Goal: Task Accomplishment & Management: Use online tool/utility

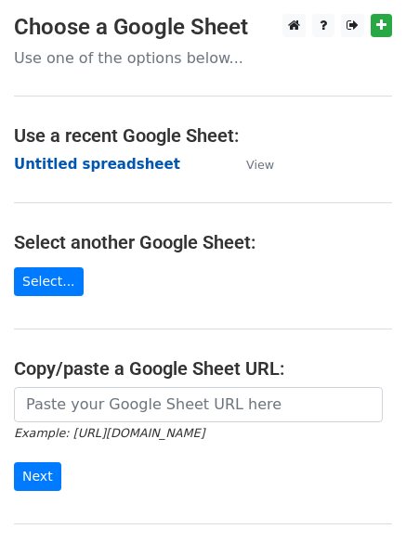
click at [87, 156] on strong "Untitled spreadsheet" at bounding box center [97, 164] width 166 height 17
click at [129, 169] on strong "Untitled spreadsheet" at bounding box center [97, 164] width 166 height 17
click at [85, 173] on strong "Untitled spreadsheet" at bounding box center [97, 164] width 166 height 17
click at [107, 161] on strong "Untitled spreadsheet" at bounding box center [97, 164] width 166 height 17
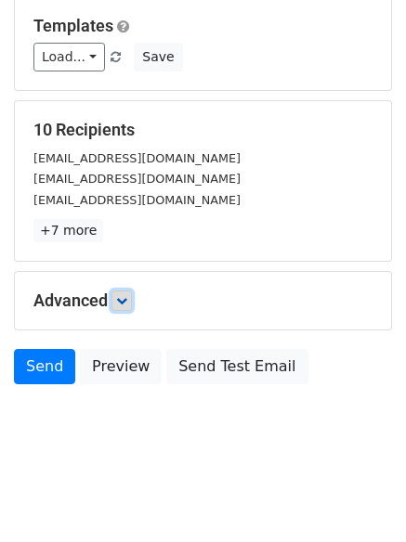
click at [127, 296] on icon at bounding box center [121, 300] width 11 height 11
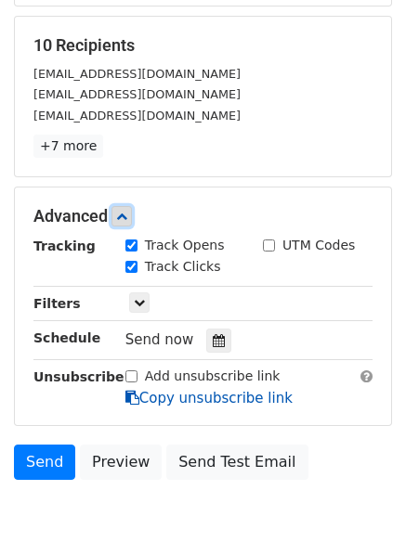
scroll to position [351, 0]
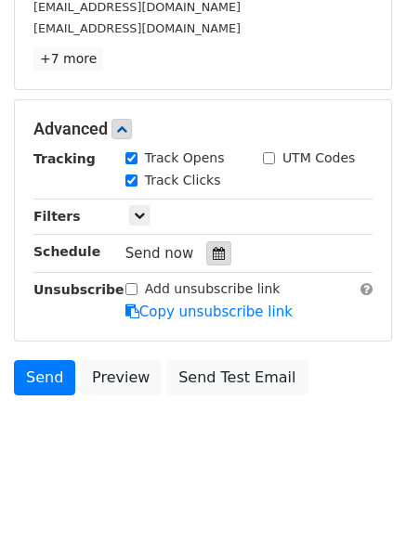
click at [213, 251] on icon at bounding box center [219, 253] width 12 height 13
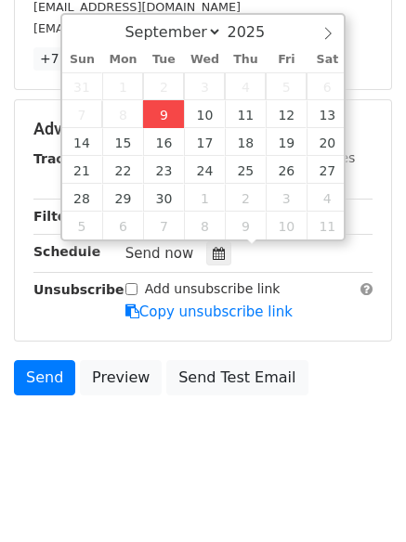
type input "2025-09-09 12:00"
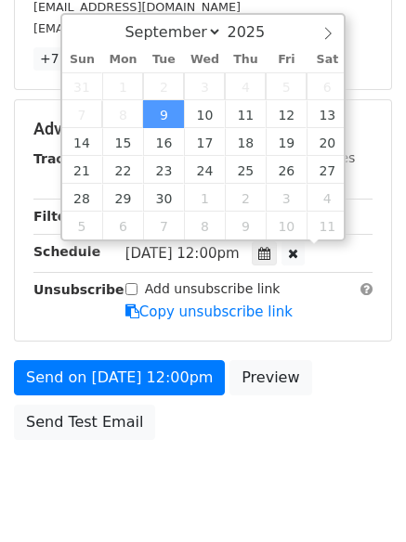
scroll to position [1, 0]
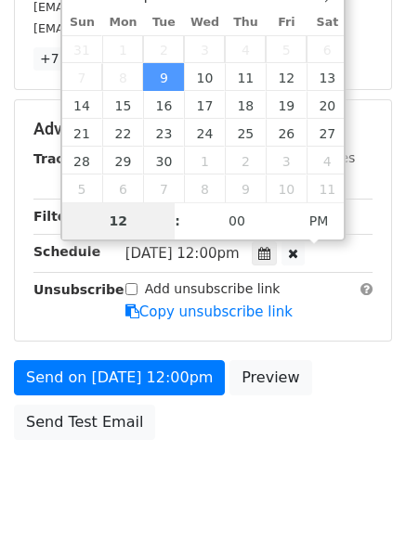
type input "4"
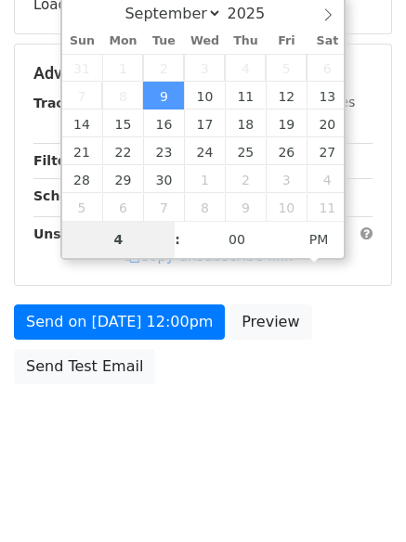
scroll to position [332, 0]
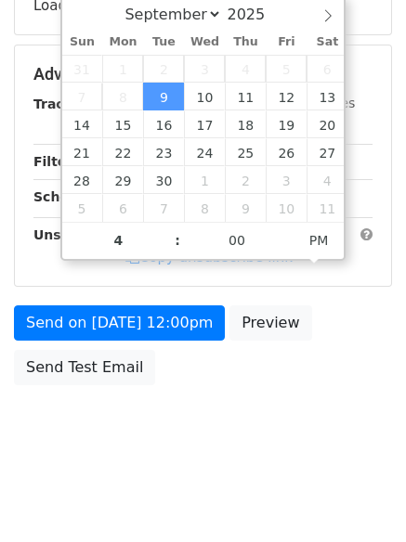
type input "2025-09-09 16:00"
click at [150, 489] on html "New Campaign Daily emails left: 50 Google Sheet: Untitled spreadsheet Variables…" at bounding box center [203, 105] width 406 height 875
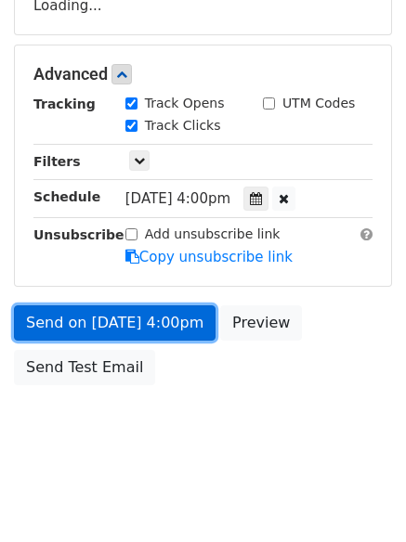
click at [151, 329] on link "Send on Sep 9 at 4:00pm" at bounding box center [115, 323] width 202 height 35
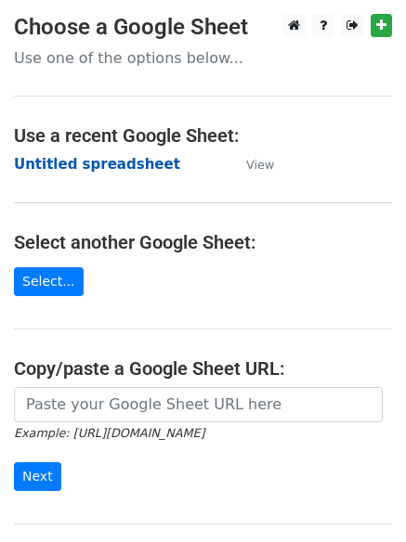
click at [72, 162] on strong "Untitled spreadsheet" at bounding box center [97, 164] width 166 height 17
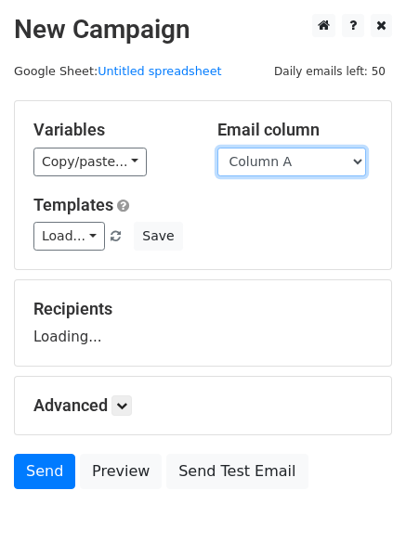
click at [307, 165] on select "Column A Column B Column C Column D" at bounding box center [291, 162] width 149 height 29
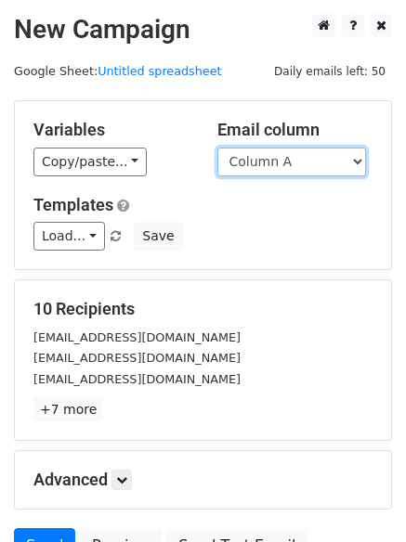
click at [308, 165] on select "Column A Column B Column C Column D" at bounding box center [291, 162] width 149 height 29
click at [217, 148] on select "Column A Column B Column C Column D" at bounding box center [291, 162] width 149 height 29
click at [297, 158] on select "Column A Column B Column C Column D" at bounding box center [291, 162] width 149 height 29
click at [217, 148] on select "Column A Column B Column C Column D" at bounding box center [291, 162] width 149 height 29
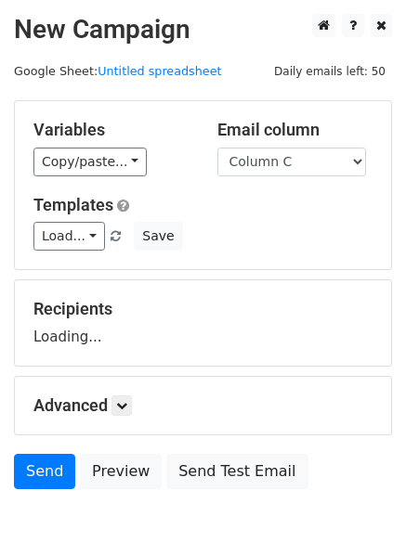
click at [290, 179] on div "Variables Copy/paste... {{Column A}} {{Column B}} {{Column C}} {{Column D}} Ema…" at bounding box center [203, 185] width 376 height 168
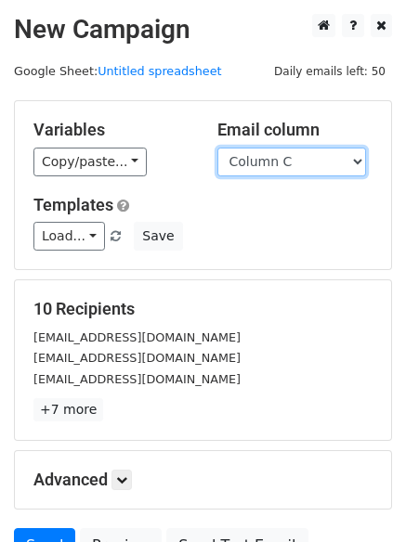
click at [284, 157] on select "Column A Column B Column C Column D" at bounding box center [291, 162] width 149 height 29
select select "Column B"
click at [217, 148] on select "Column A Column B Column C Column D" at bounding box center [291, 162] width 149 height 29
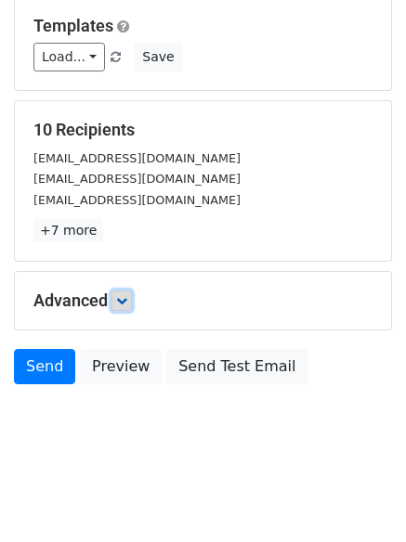
click at [127, 299] on icon at bounding box center [121, 300] width 11 height 11
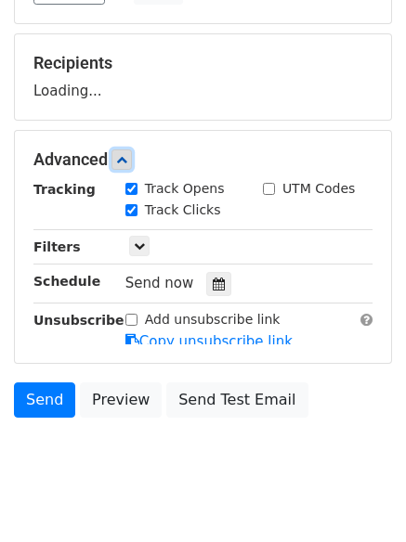
scroll to position [247, 0]
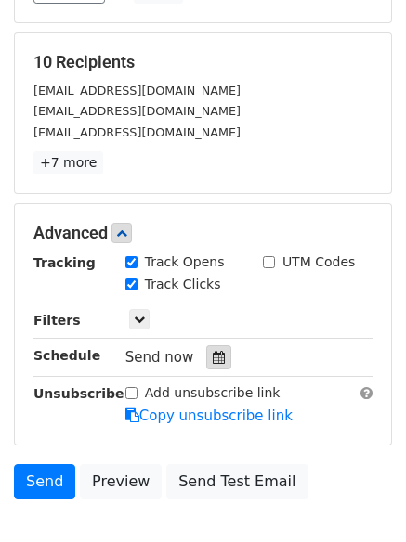
click at [209, 281] on label "Track Clicks" at bounding box center [183, 285] width 76 height 20
click at [137, 281] on input "Track Clicks" at bounding box center [131, 285] width 12 height 12
click at [146, 281] on label "Track Clicks" at bounding box center [183, 285] width 76 height 20
click at [137, 281] on input "Track Clicks" at bounding box center [131, 285] width 12 height 12
checkbox input "true"
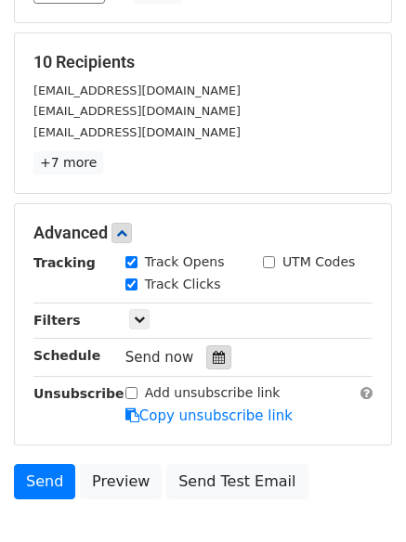
click at [215, 363] on icon at bounding box center [219, 357] width 12 height 13
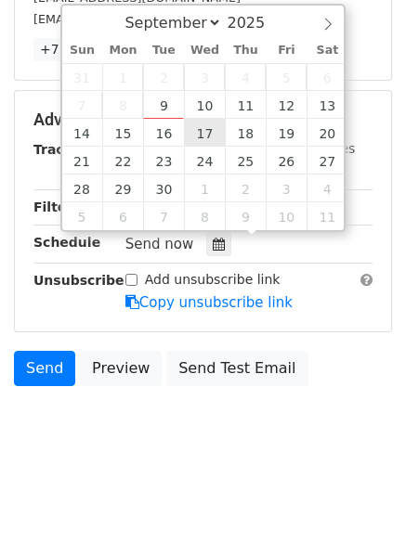
scroll to position [361, 0]
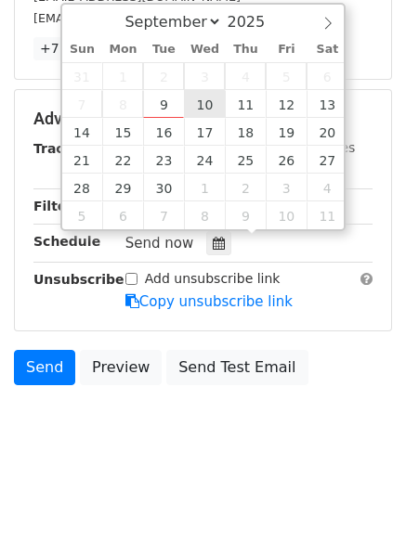
type input "2025-09-10 12:00"
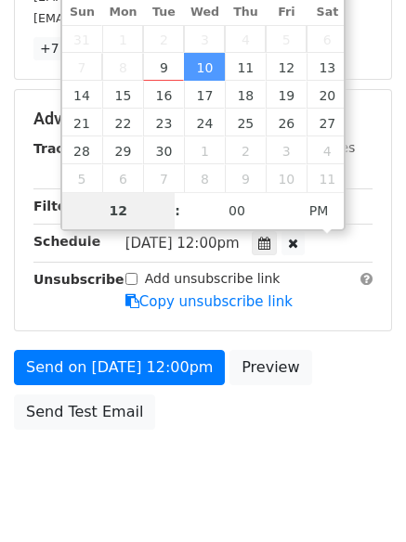
scroll to position [332, 0]
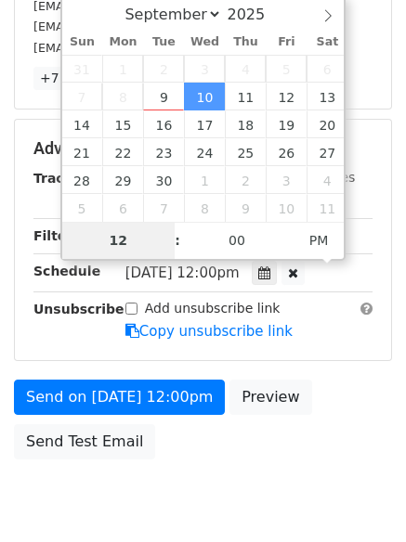
type input "5"
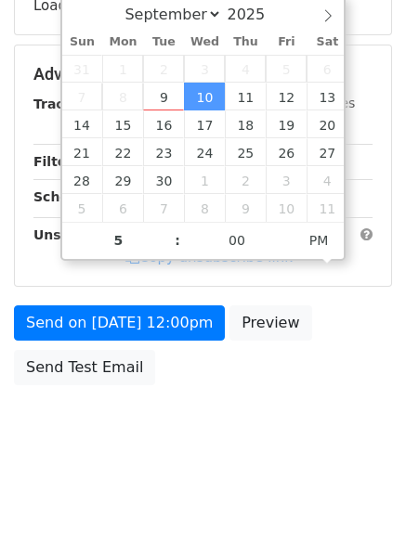
type input "2025-09-10 17:00"
click at [209, 372] on div "Send on Sep 10 at 12:00pm Preview Send Test Email" at bounding box center [203, 350] width 406 height 89
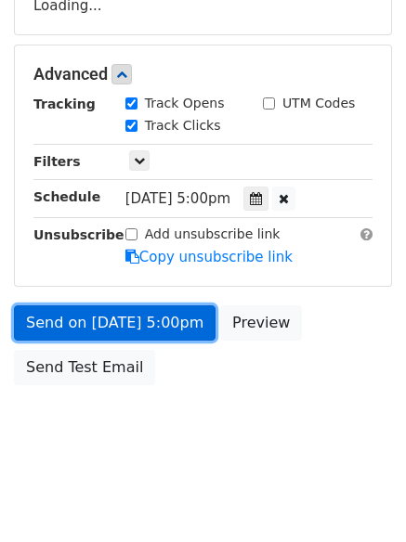
click at [158, 321] on link "Send on Sep 10 at 5:00pm" at bounding box center [115, 323] width 202 height 35
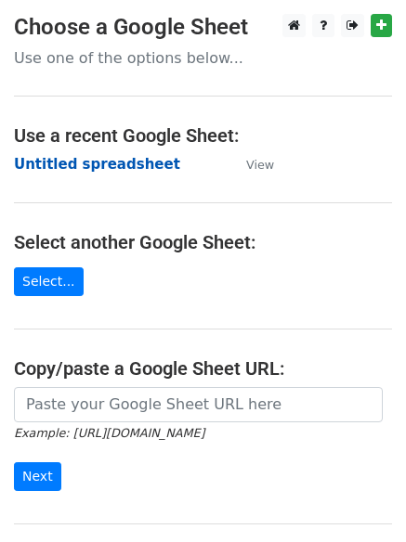
click at [127, 165] on strong "Untitled spreadsheet" at bounding box center [97, 164] width 166 height 17
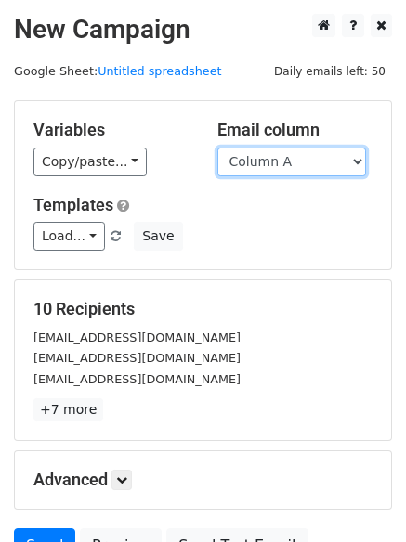
click at [326, 165] on select "Column A Column B Column C Column D" at bounding box center [291, 162] width 149 height 29
select select "Column C"
click at [217, 148] on select "Column A Column B Column C Column D" at bounding box center [291, 162] width 149 height 29
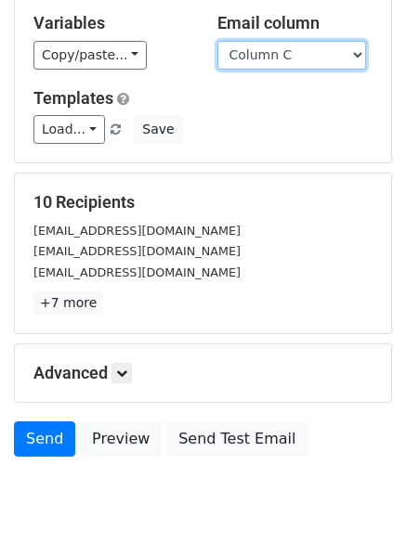
scroll to position [105, 0]
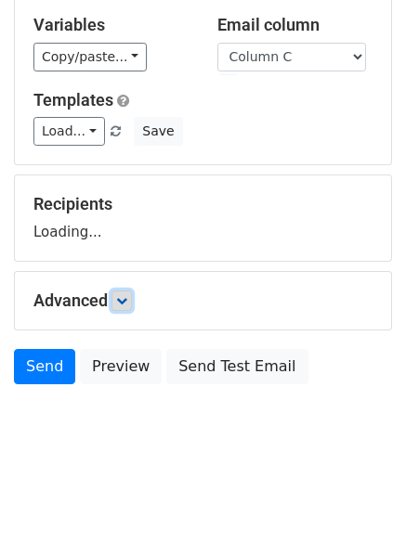
click at [120, 301] on icon at bounding box center [121, 300] width 11 height 11
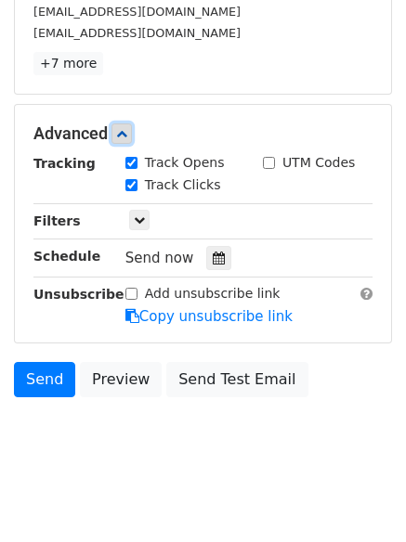
scroll to position [350, 0]
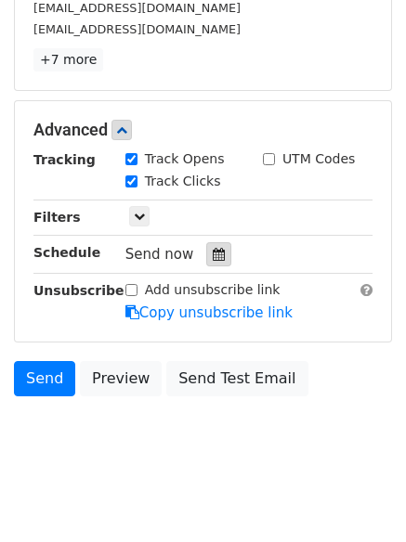
click at [213, 254] on icon at bounding box center [219, 254] width 12 height 13
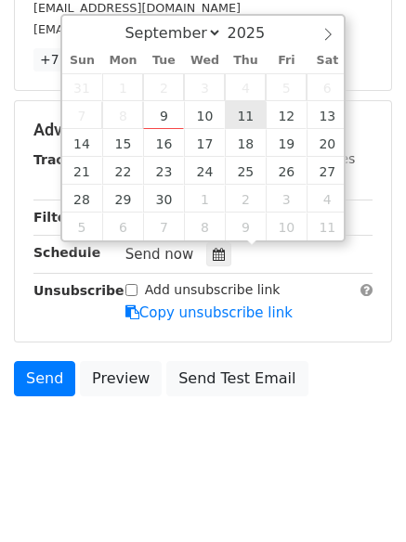
type input "2025-09-11 12:00"
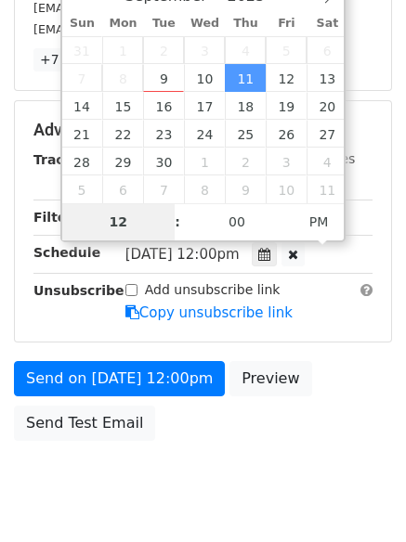
type input "6"
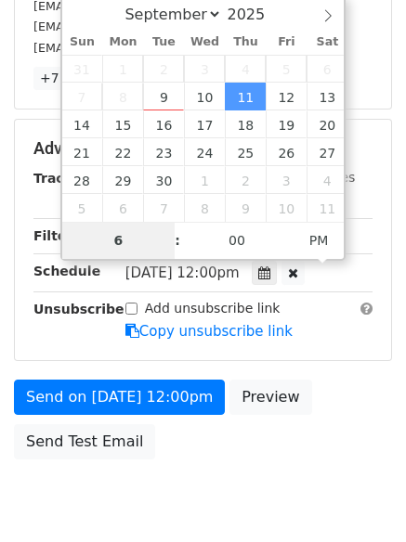
scroll to position [350, 0]
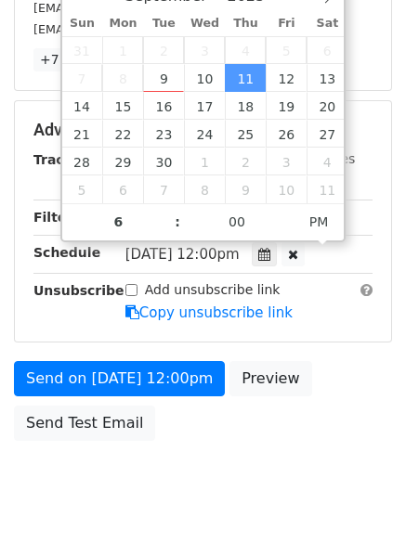
type input "2025-09-11 18:00"
click at [166, 437] on div "Send on Sep 11 at 12:00pm Preview Send Test Email" at bounding box center [203, 405] width 406 height 89
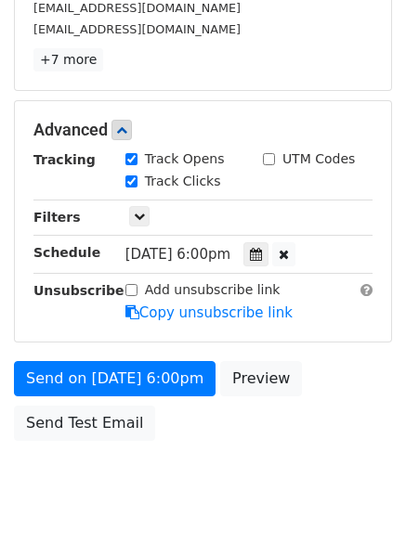
scroll to position [332, 0]
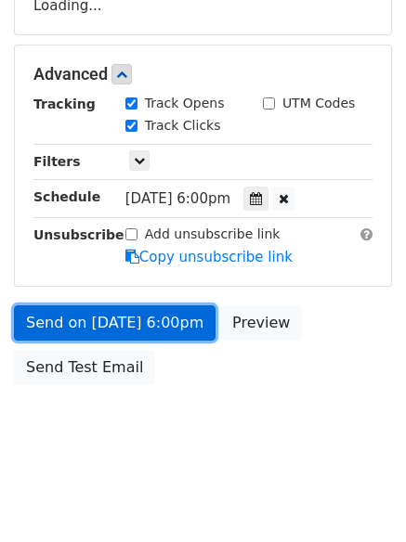
click at [170, 319] on link "Send on Sep 11 at 6:00pm" at bounding box center [115, 323] width 202 height 35
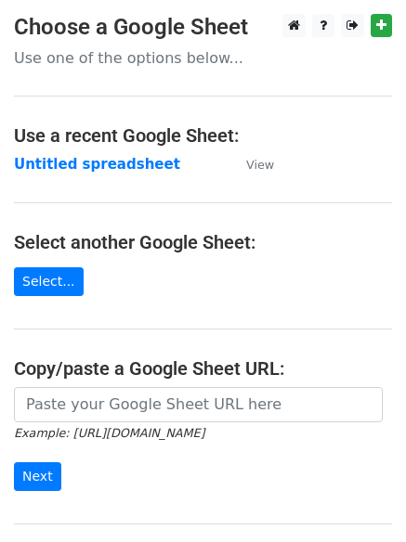
click at [101, 156] on strong "Untitled spreadsheet" at bounding box center [97, 164] width 166 height 17
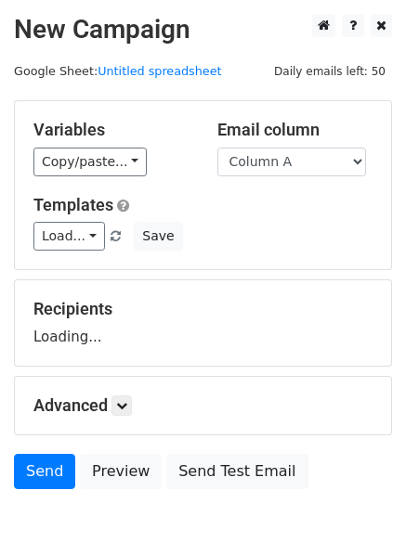
click at [262, 143] on div "Email column Column A Column B Column C Column D" at bounding box center [295, 148] width 184 height 57
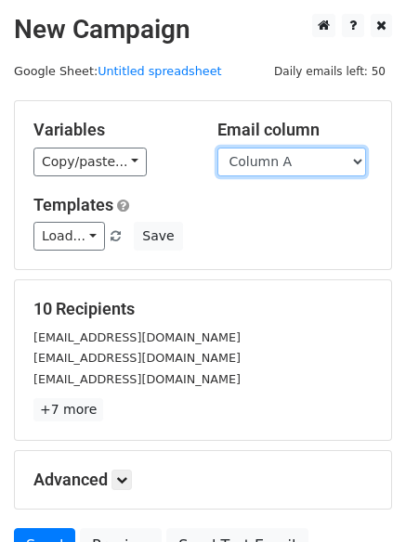
click at [268, 161] on select "Column A Column B Column C Column D" at bounding box center [291, 162] width 149 height 29
select select "Column D"
click at [217, 148] on select "Column A Column B Column C Column D" at bounding box center [291, 162] width 149 height 29
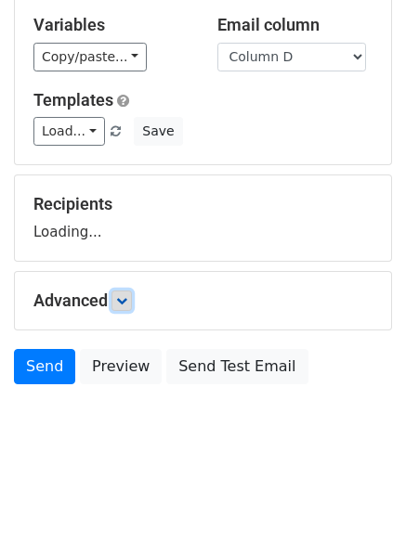
click at [130, 307] on link at bounding box center [121, 301] width 20 height 20
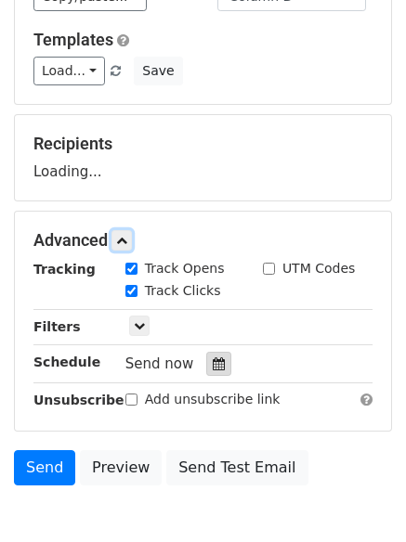
scroll to position [258, 0]
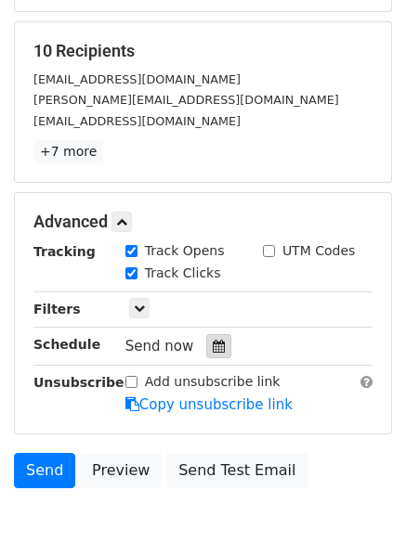
click at [213, 342] on icon at bounding box center [219, 346] width 12 height 13
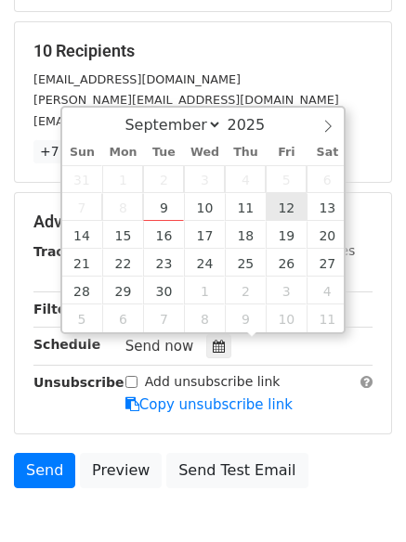
type input "2025-09-12 12:00"
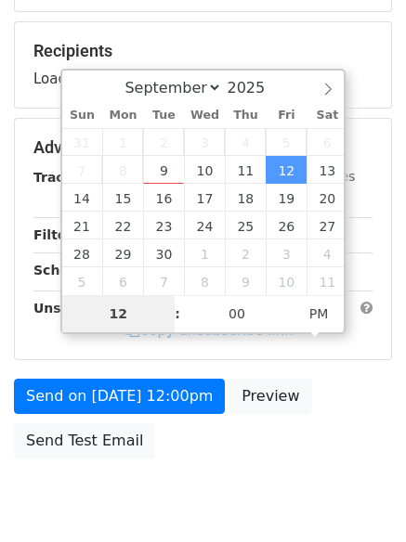
type input "7"
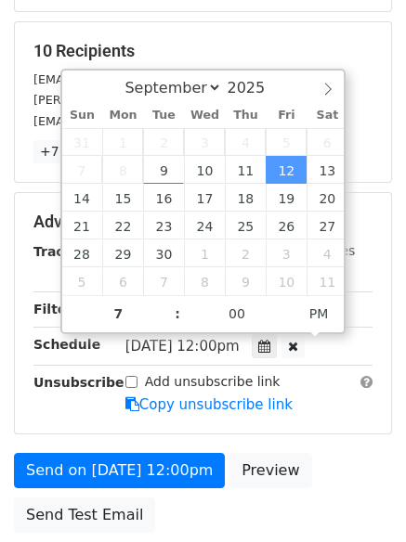
type input "2025-09-12 19:00"
click at [197, 506] on div "Send on Sep 12 at 12:00pm Preview Send Test Email" at bounding box center [203, 497] width 406 height 89
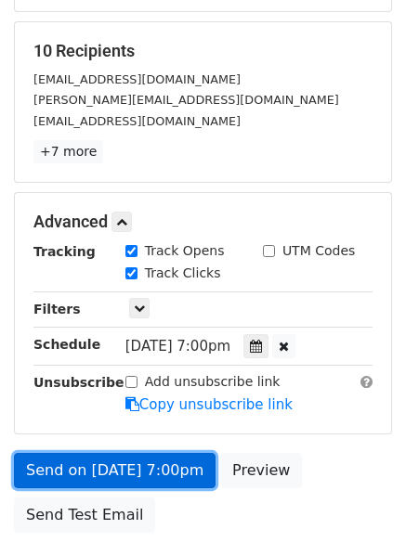
click at [183, 468] on link "Send on Sep 12 at 7:00pm" at bounding box center [115, 470] width 202 height 35
